Goal: Download file/media

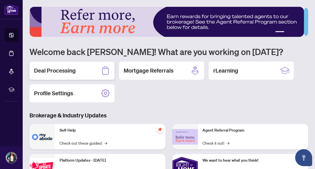
click at [73, 67] on h2 "Deal Processing" at bounding box center [55, 71] width 42 height 8
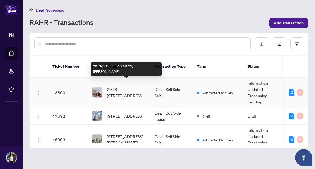
click at [121, 88] on span "2013-[STREET_ADDRESS][PERSON_NAME]" at bounding box center [126, 92] width 39 height 12
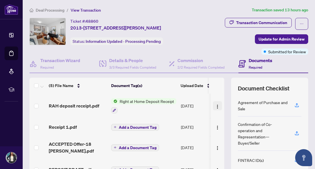
click at [215, 106] on img "button" at bounding box center [217, 106] width 5 height 5
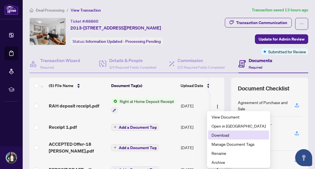
click at [218, 135] on span "Download" at bounding box center [238, 135] width 54 height 6
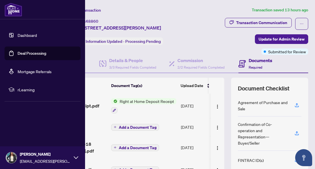
click at [18, 33] on link "Dashboard" at bounding box center [27, 35] width 19 height 5
